Goal: Information Seeking & Learning: Learn about a topic

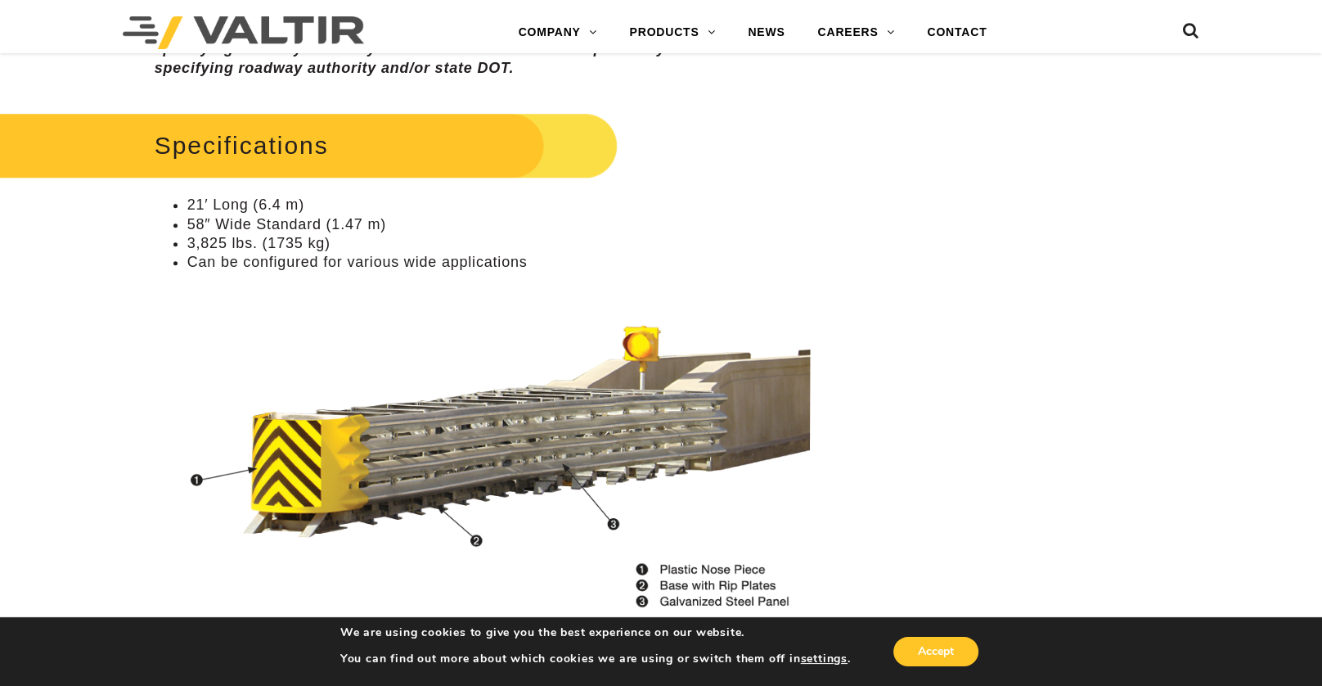
scroll to position [1473, 0]
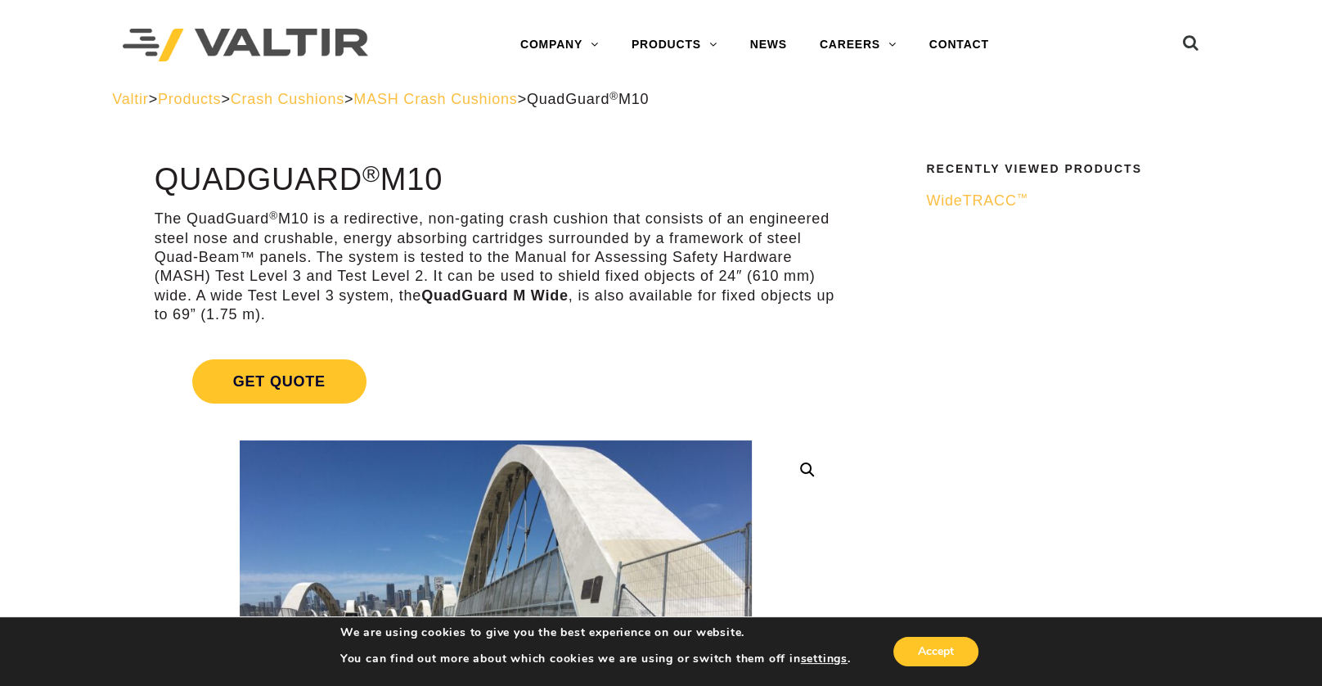
click at [497, 104] on span "MASH Crash Cushions" at bounding box center [435, 99] width 164 height 16
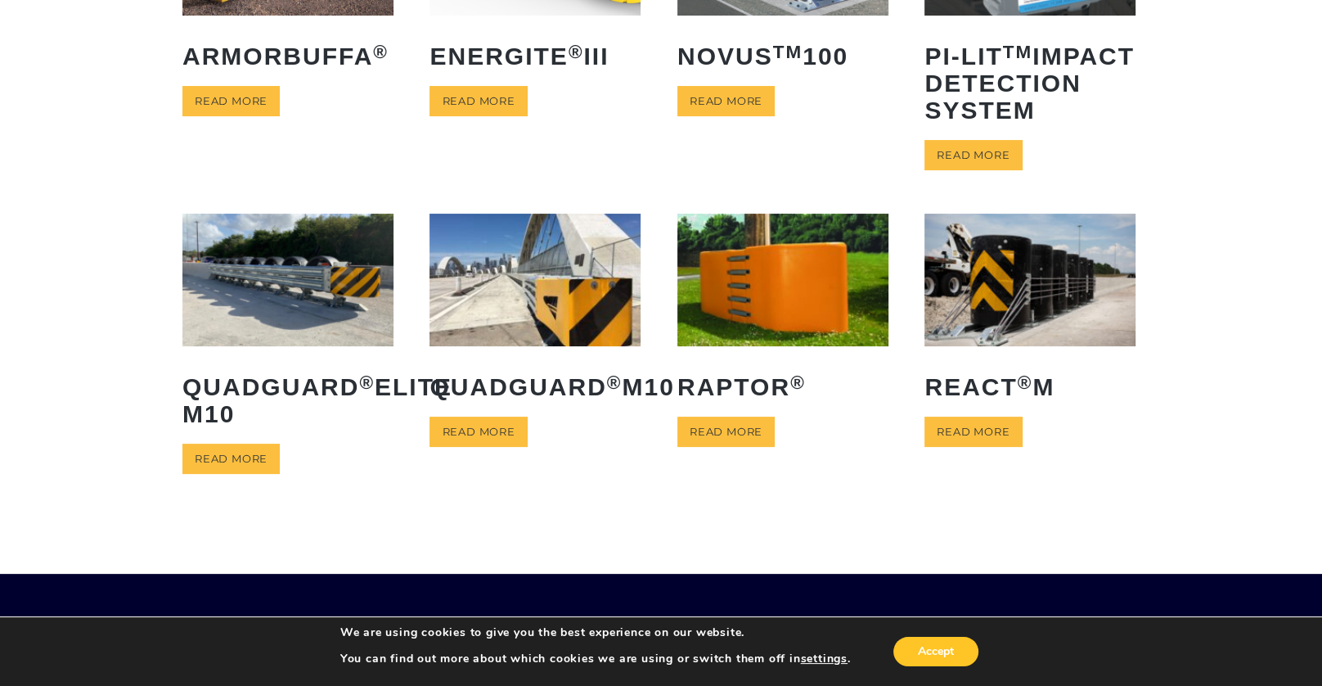
scroll to position [327, 0]
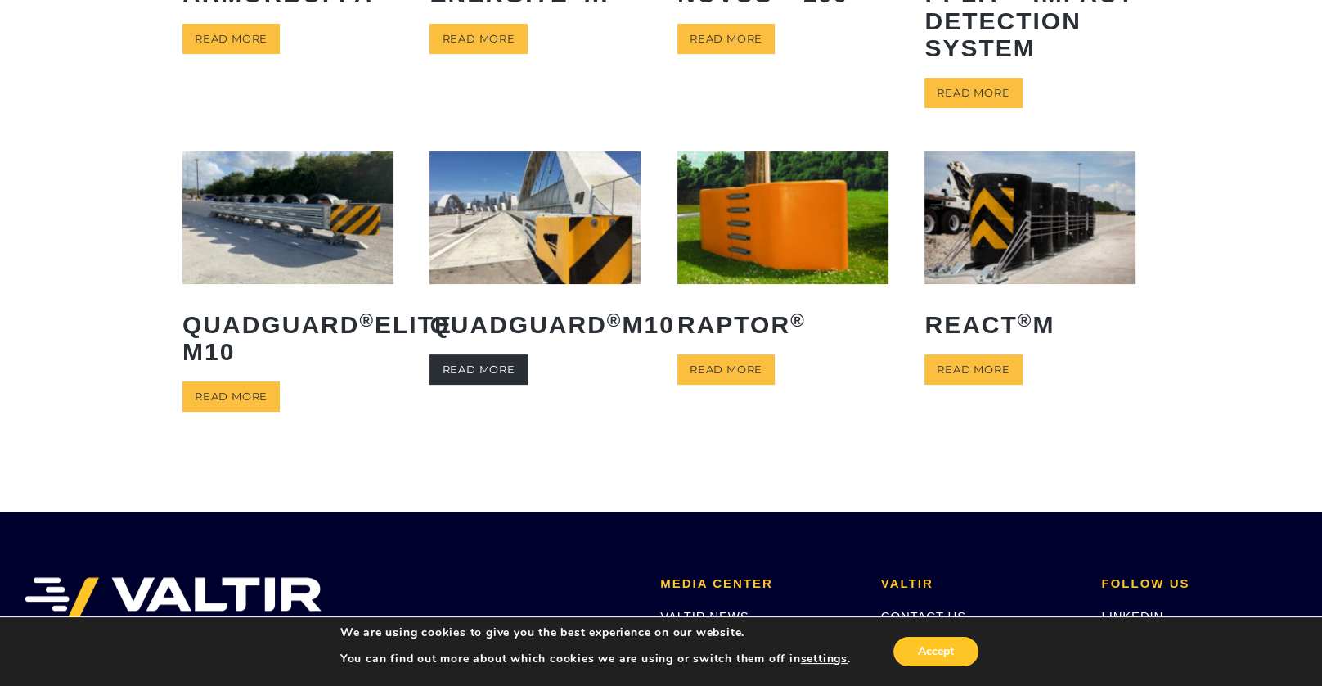
click at [476, 385] on link "Read more" at bounding box center [478, 369] width 97 height 30
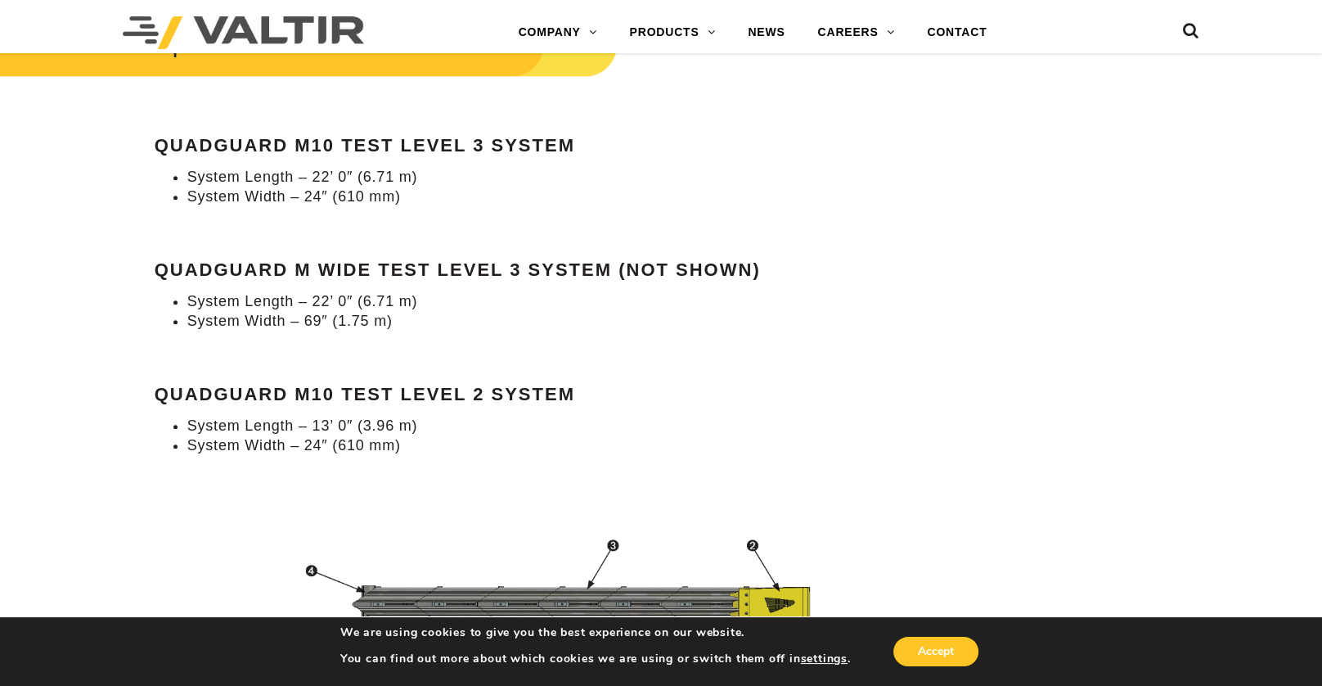
scroll to position [1555, 0]
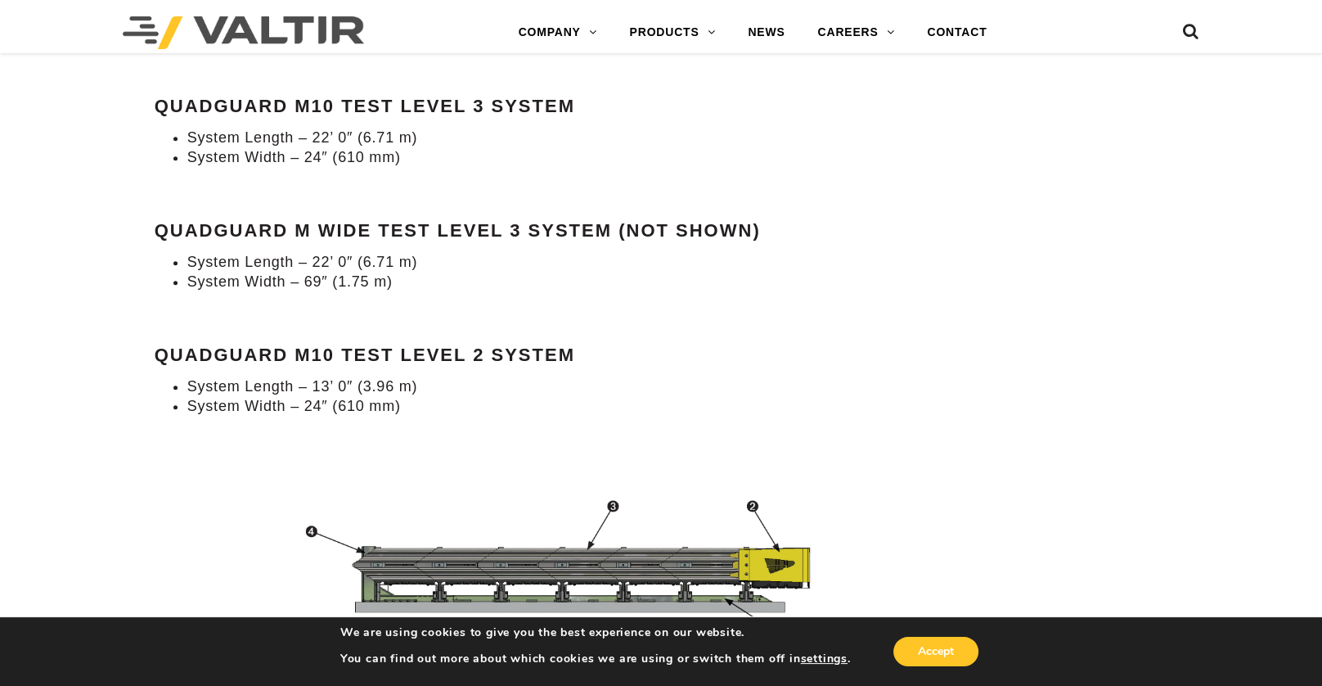
click at [306, 282] on li "System Width – 69″ (1.75 m)" at bounding box center [512, 281] width 651 height 19
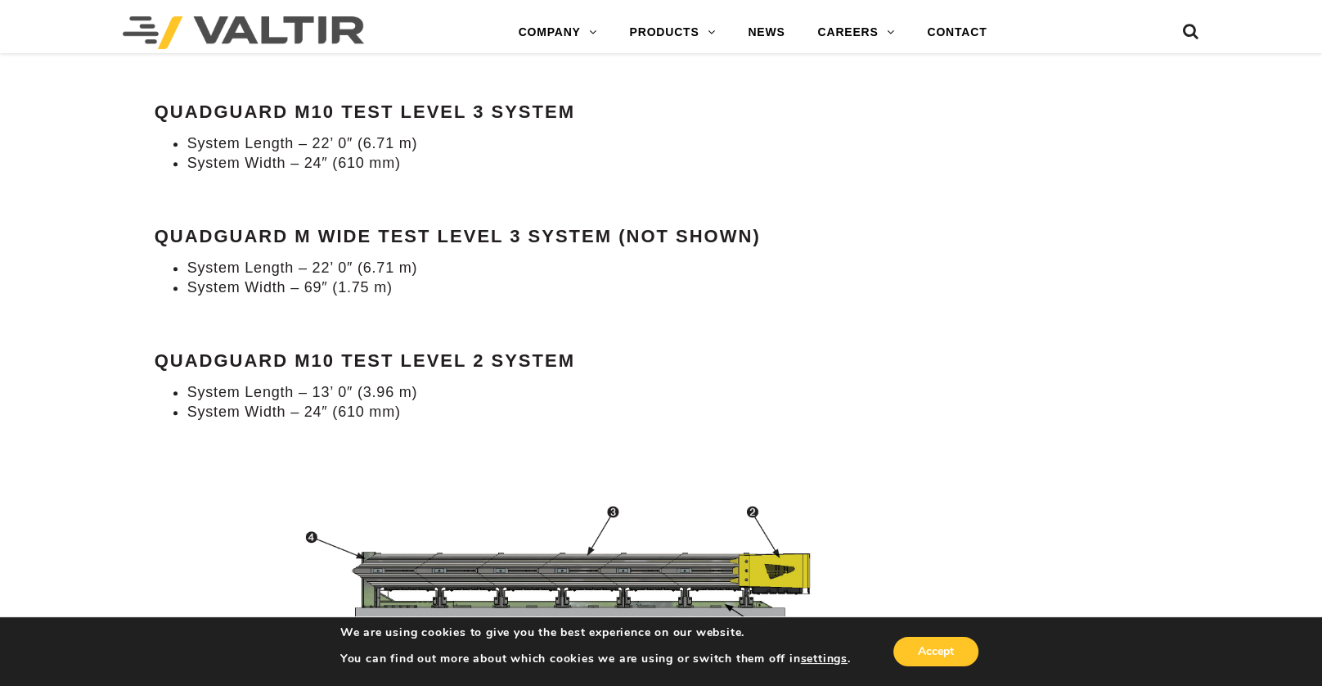
scroll to position [1391, 0]
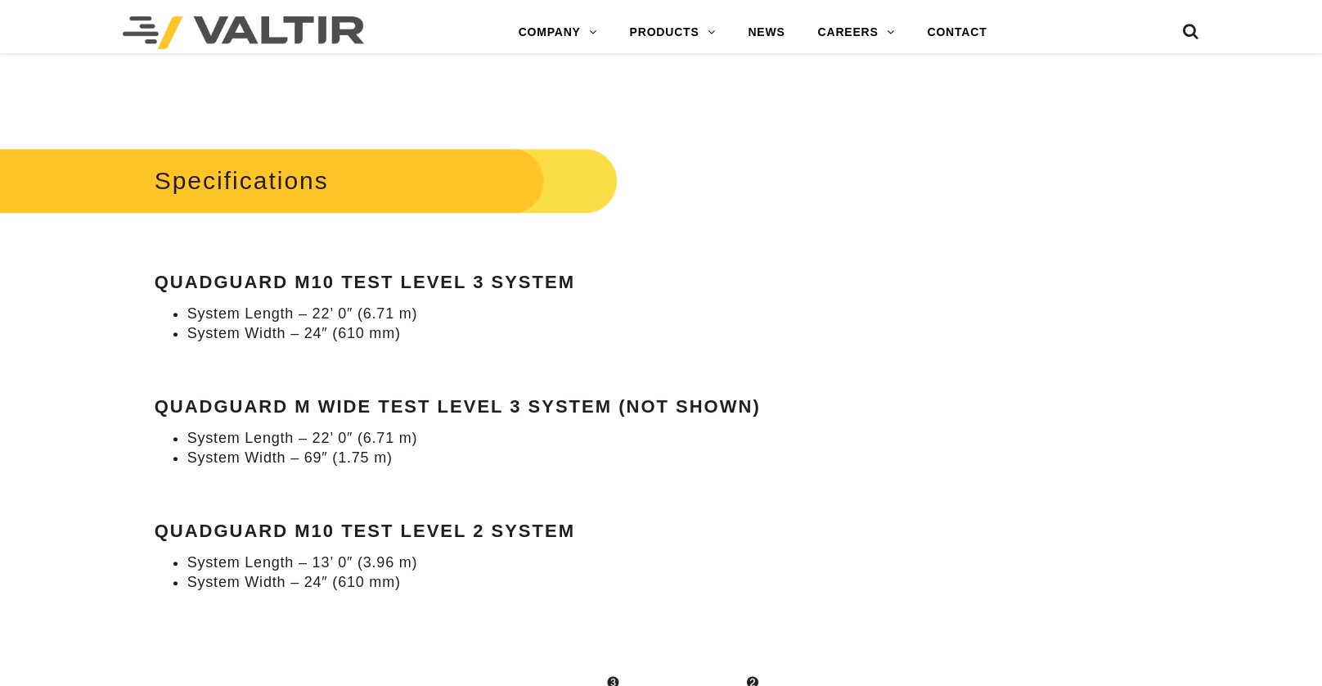
scroll to position [1391, 0]
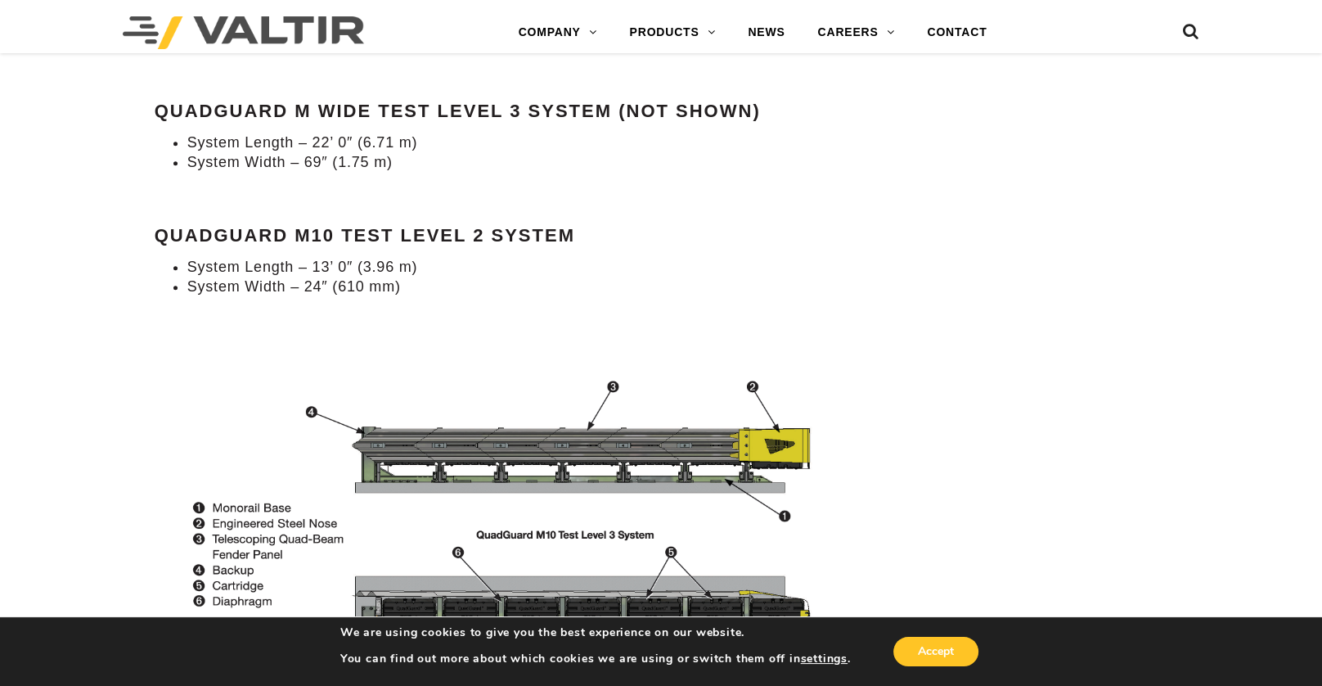
scroll to position [1636, 0]
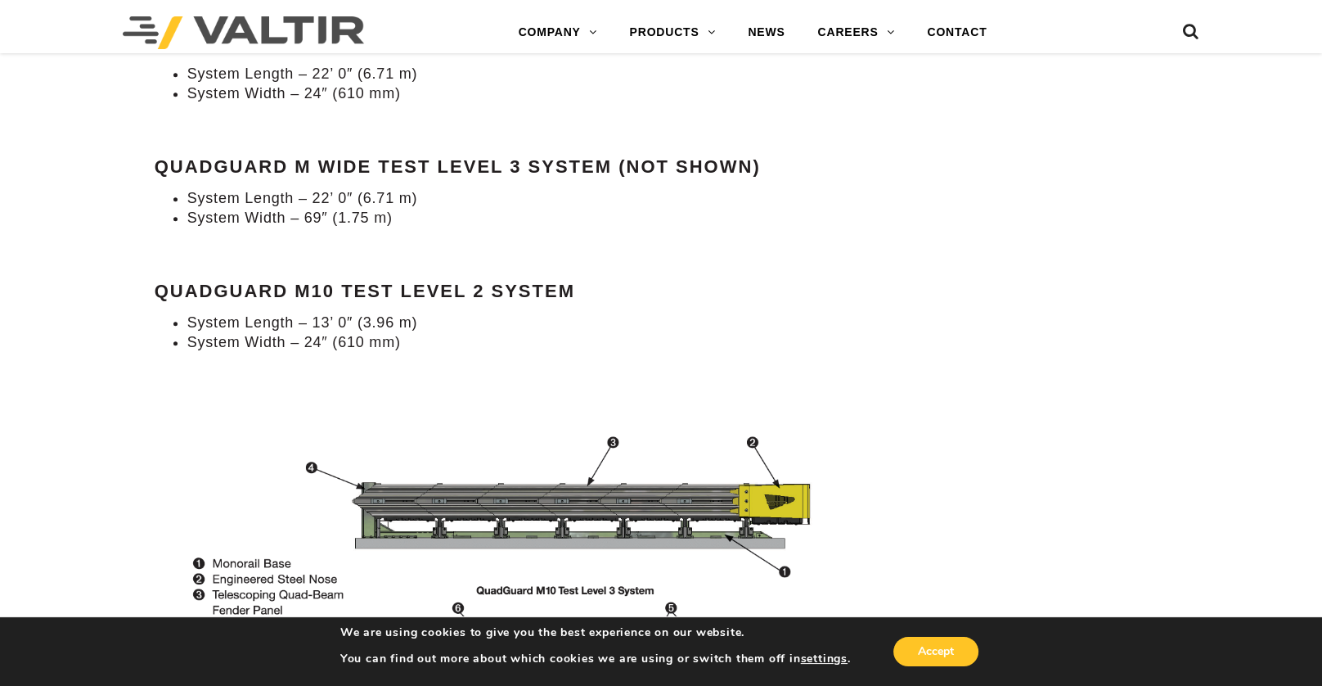
drag, startPoint x: 506, startPoint y: 427, endPoint x: 536, endPoint y: 384, distance: 52.9
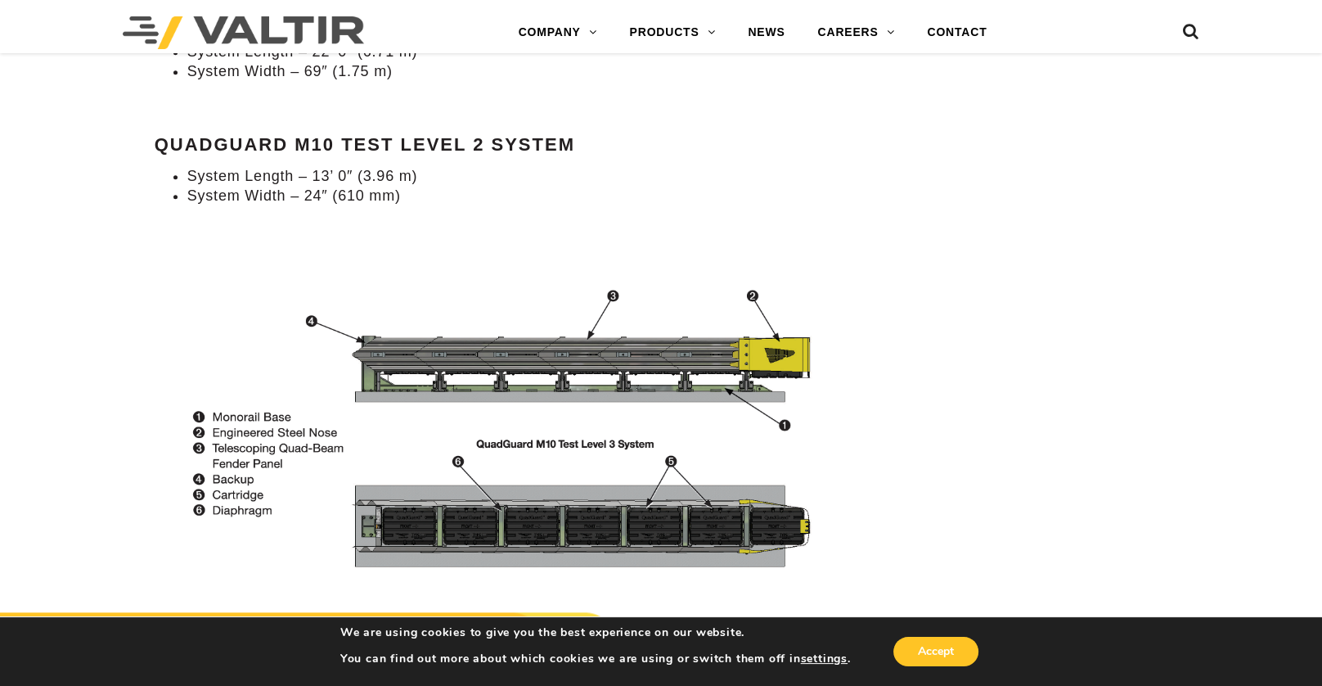
scroll to position [1736, 0]
